Goal: Check status: Check status

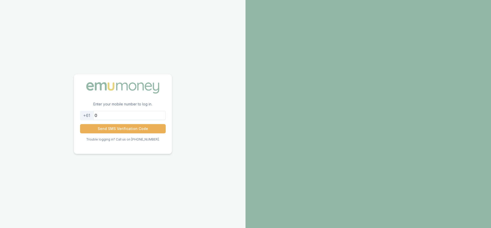
scroll to position [82, 0]
type input "0498512467"
click at [144, 128] on button "Send SMS Verification Code" at bounding box center [123, 128] width 86 height 9
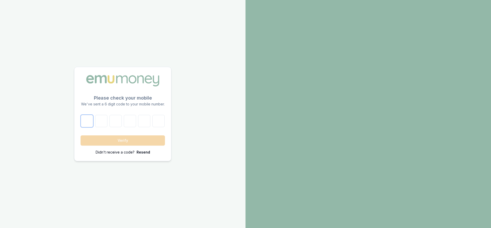
click at [91, 122] on input "number" at bounding box center [87, 121] width 12 height 12
type input "1"
type input "6"
type input "2"
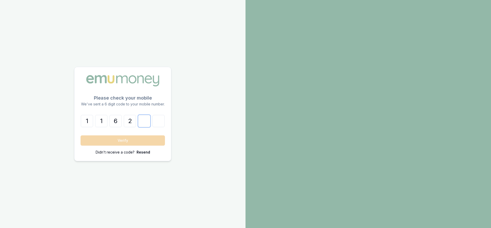
type input "3"
type input "6"
click at [114, 140] on button "Verify" at bounding box center [123, 140] width 84 height 10
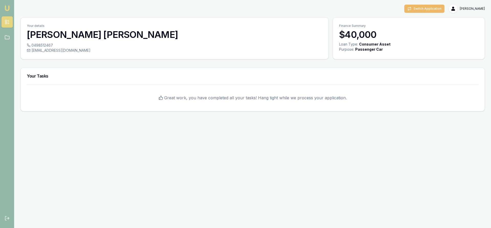
click at [429, 8] on button "Switch Application" at bounding box center [425, 9] width 40 height 8
click at [354, 33] on h3 "$40,000" at bounding box center [409, 34] width 140 height 10
click at [5, 6] on img at bounding box center [7, 8] width 6 height 6
click at [6, 38] on icon at bounding box center [7, 37] width 5 height 5
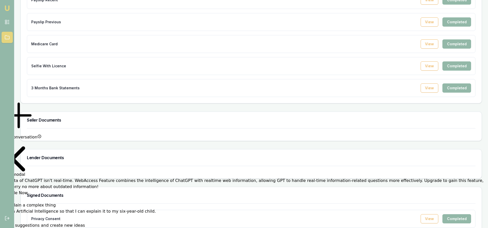
scroll to position [176, 0]
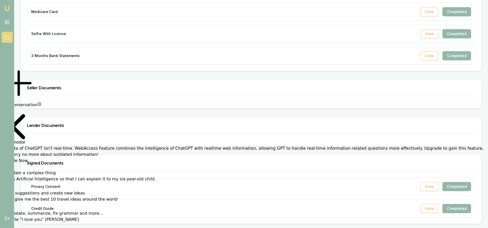
click at [56, 187] on p "Privacy Consent" at bounding box center [45, 186] width 29 height 5
click at [65, 208] on div "Credit Guide View Completed" at bounding box center [251, 208] width 440 height 9
click at [429, 187] on button "View" at bounding box center [429, 186] width 18 height 9
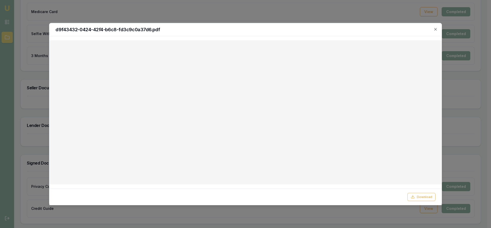
click at [275, 14] on div at bounding box center [245, 114] width 491 height 228
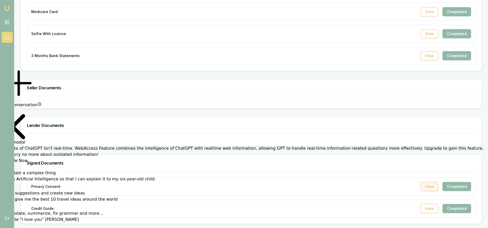
click at [430, 188] on button "View" at bounding box center [429, 186] width 18 height 9
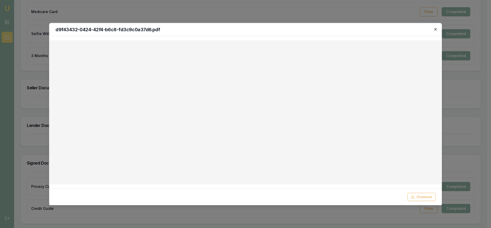
click at [437, 29] on icon "button" at bounding box center [436, 29] width 4 height 4
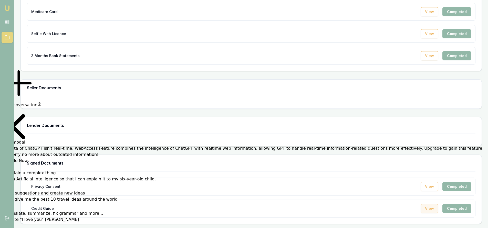
click at [427, 207] on button "View" at bounding box center [429, 208] width 18 height 9
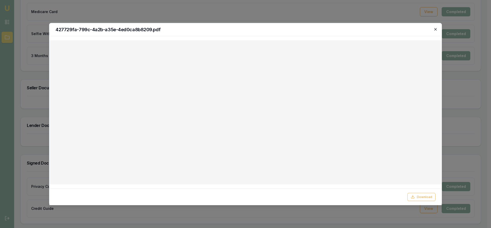
click at [435, 29] on icon "button" at bounding box center [436, 29] width 4 height 4
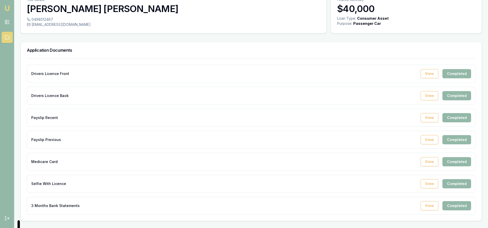
scroll to position [0, 0]
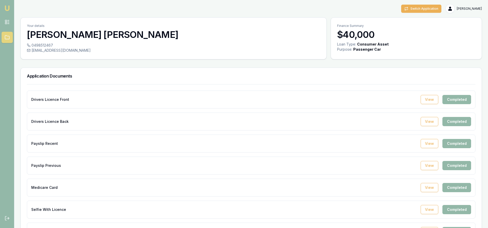
click at [359, 37] on h3 "$40,000" at bounding box center [406, 34] width 138 height 10
